Goal: Understand process/instructions

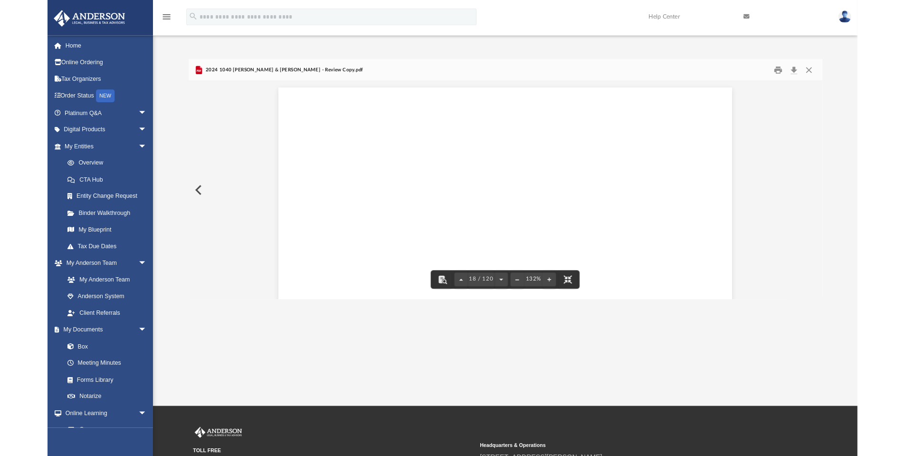
scroll to position [11483, 0]
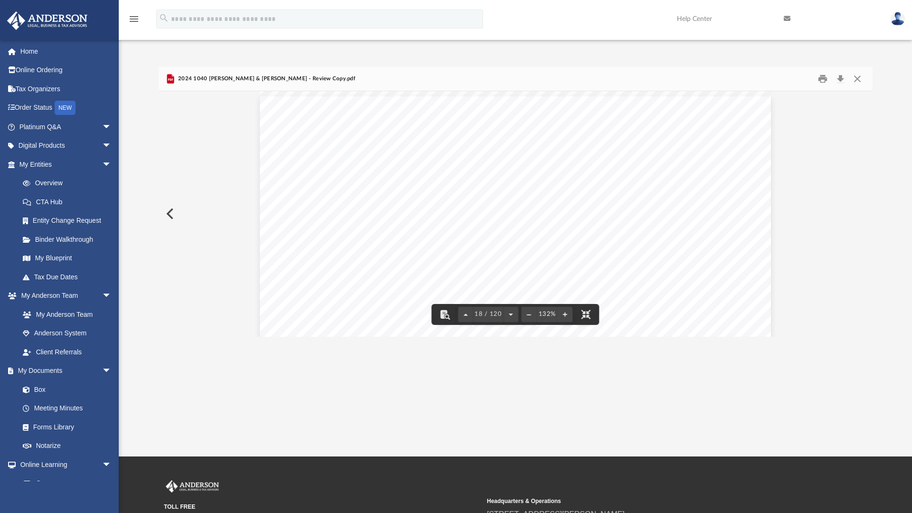
drag, startPoint x: 865, startPoint y: 500, endPoint x: 868, endPoint y: 507, distance: 7.2
click at [576, 325] on button "File preview" at bounding box center [586, 314] width 21 height 21
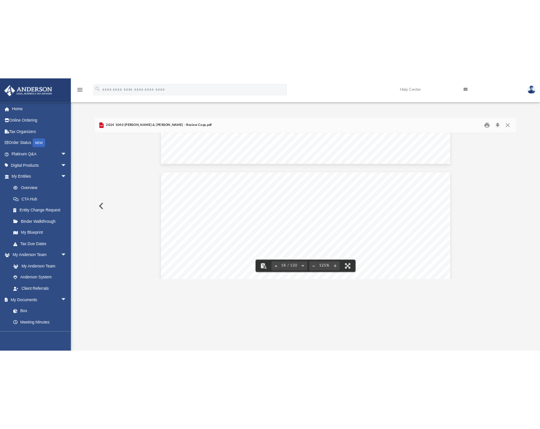
scroll to position [10901, 0]
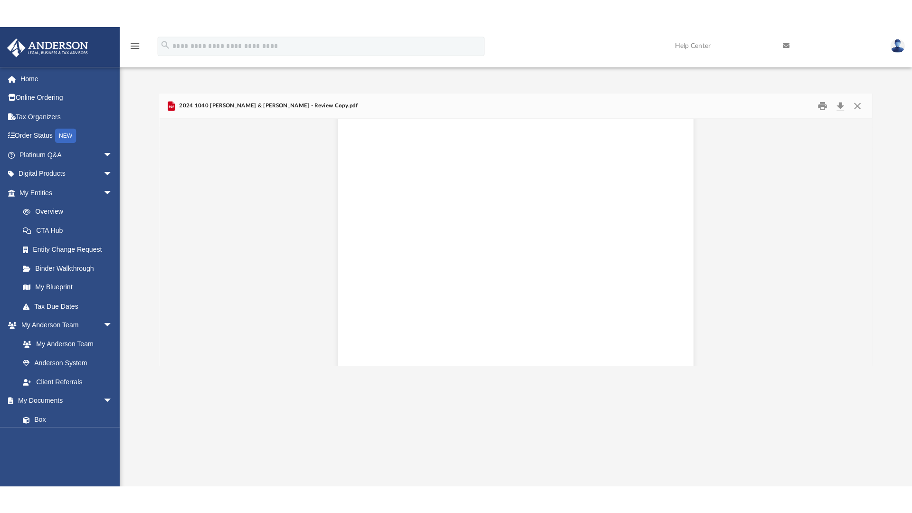
scroll to position [8006, 0]
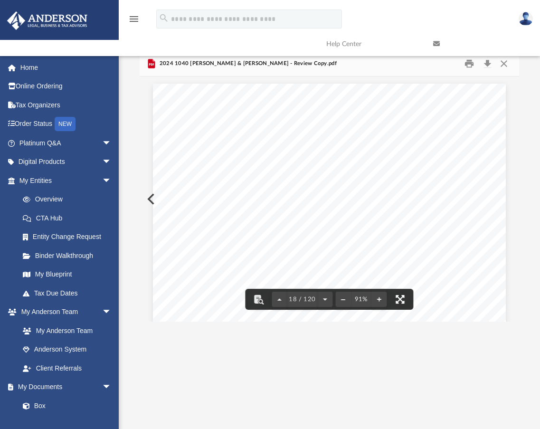
click at [405, 304] on button "File preview" at bounding box center [399, 299] width 21 height 21
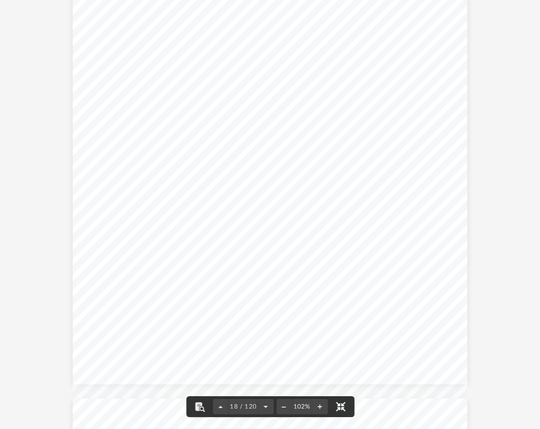
scroll to position [8923, 0]
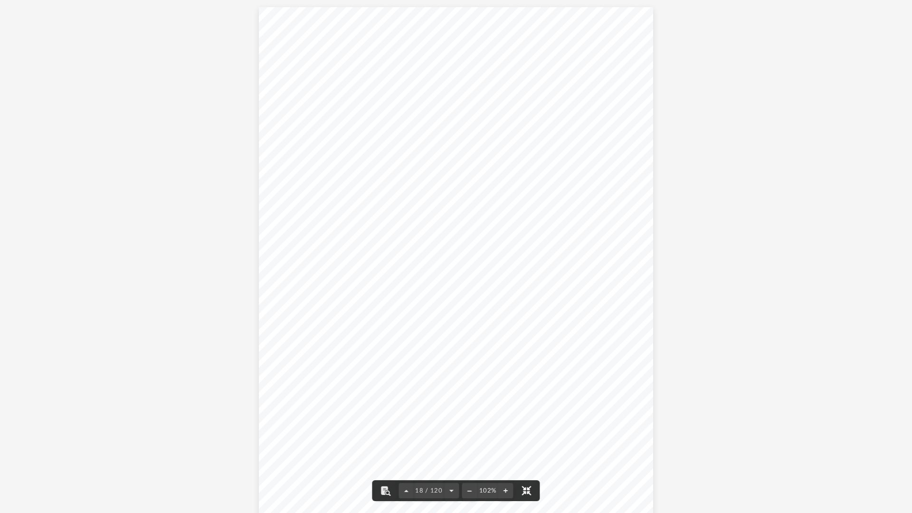
click at [529, 492] on button "File preview" at bounding box center [526, 490] width 21 height 21
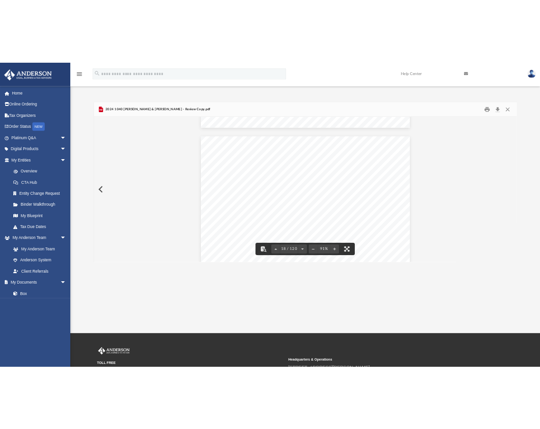
scroll to position [8006, 0]
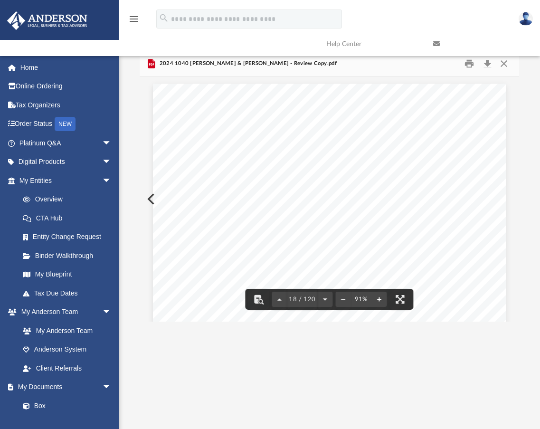
click at [378, 303] on button "File preview" at bounding box center [378, 299] width 15 height 21
click at [378, 301] on button "File preview" at bounding box center [378, 299] width 15 height 21
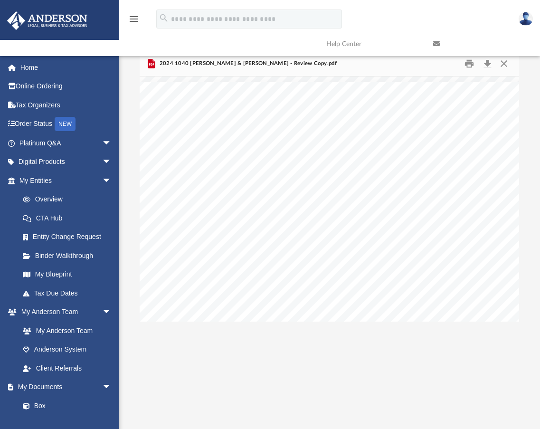
scroll to position [10570, 40]
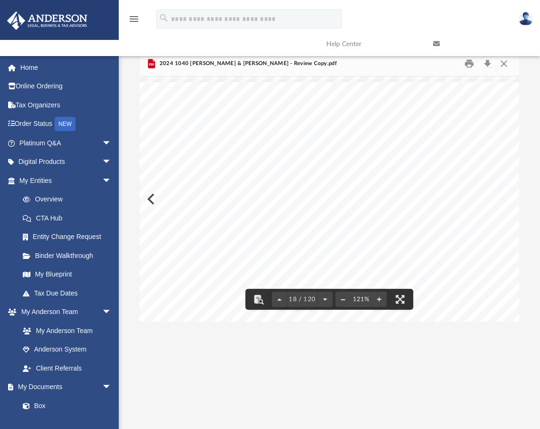
click at [343, 295] on button "File preview" at bounding box center [342, 299] width 15 height 21
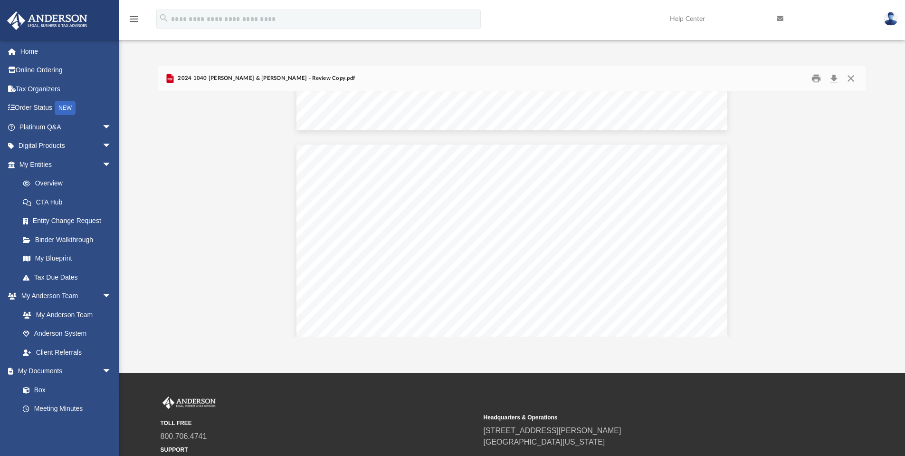
scroll to position [9667, 0]
